Goal: Use online tool/utility: Utilize a website feature to perform a specific function

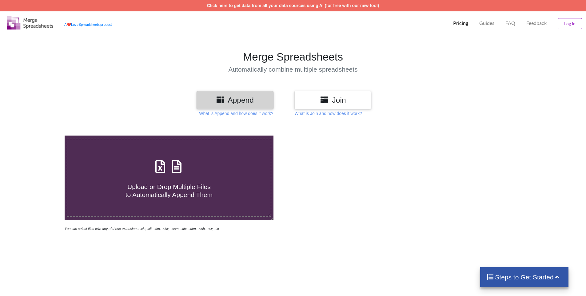
click at [165, 162] on icon at bounding box center [160, 163] width 15 height 13
click at [42, 136] on input "Upload or Drop Multiple Files to Automatically Append Them" at bounding box center [42, 136] width 0 height 0
type input "C:\fakepath\apollo-contacts-export (5).csv"
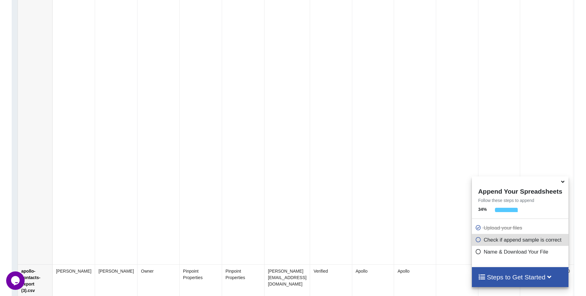
scroll to position [467, 0]
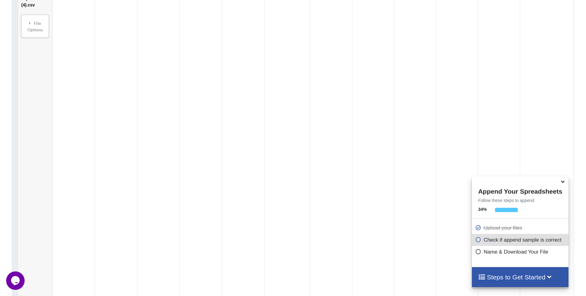
click at [566, 183] on icon at bounding box center [563, 181] width 6 height 6
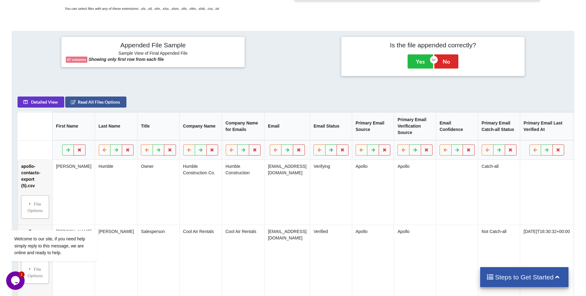
scroll to position [251, 0]
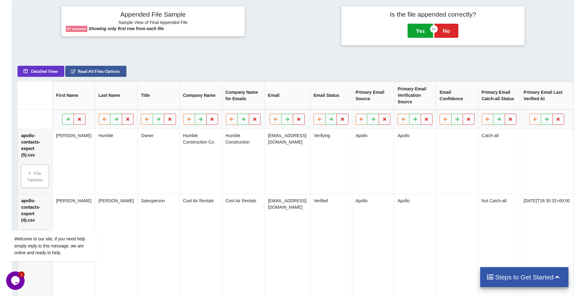
click at [420, 29] on button "Yes" at bounding box center [421, 31] width 26 height 14
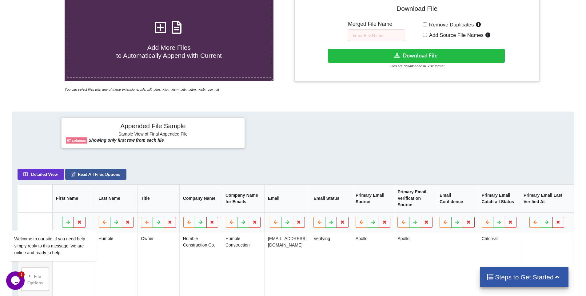
scroll to position [136, 0]
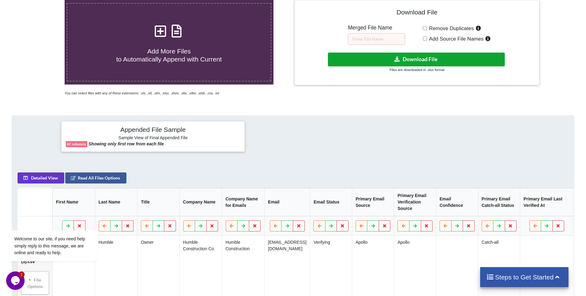
click at [413, 59] on button "Download File" at bounding box center [416, 60] width 177 height 14
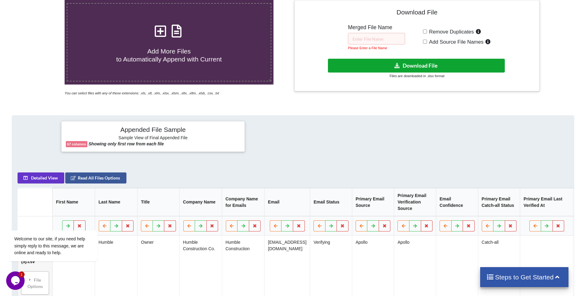
click at [414, 66] on button "Download File" at bounding box center [416, 66] width 177 height 14
click at [371, 38] on input "text" at bounding box center [376, 39] width 57 height 12
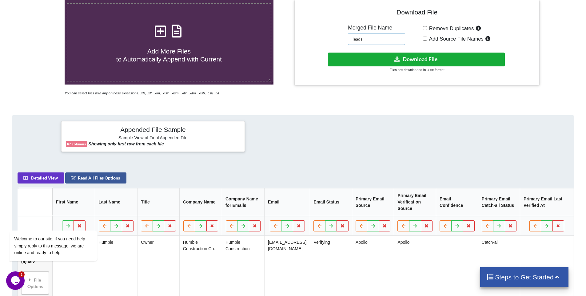
type input "leads"
click at [412, 57] on button "Download File" at bounding box center [416, 60] width 177 height 14
